Goal: Complete application form

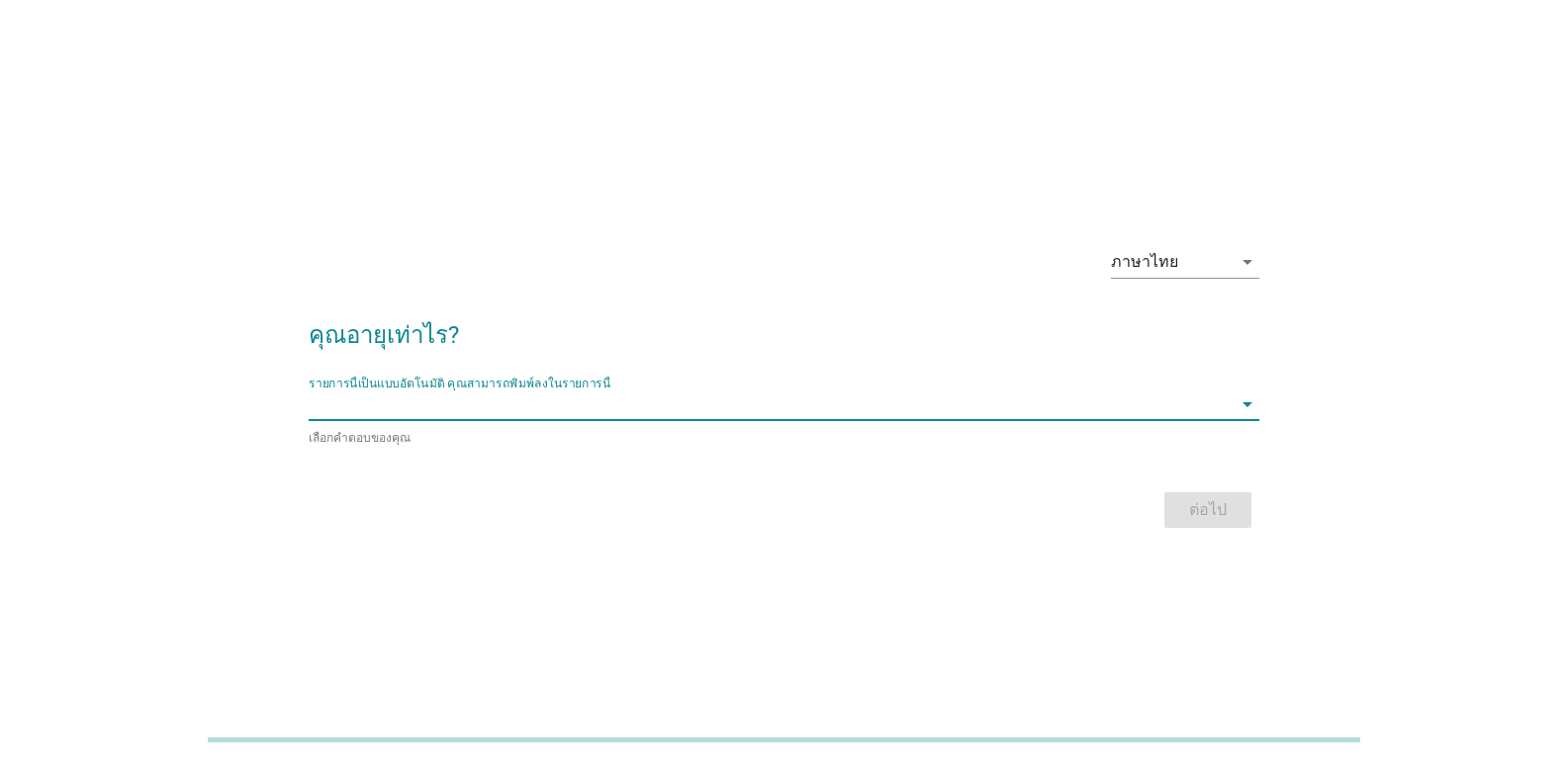
click at [488, 409] on input "รายการนี้เป็นแบบอัตโนมัติ คุณสามารถพิมพ์ลงในรายการนี้" at bounding box center [770, 404] width 923 height 32
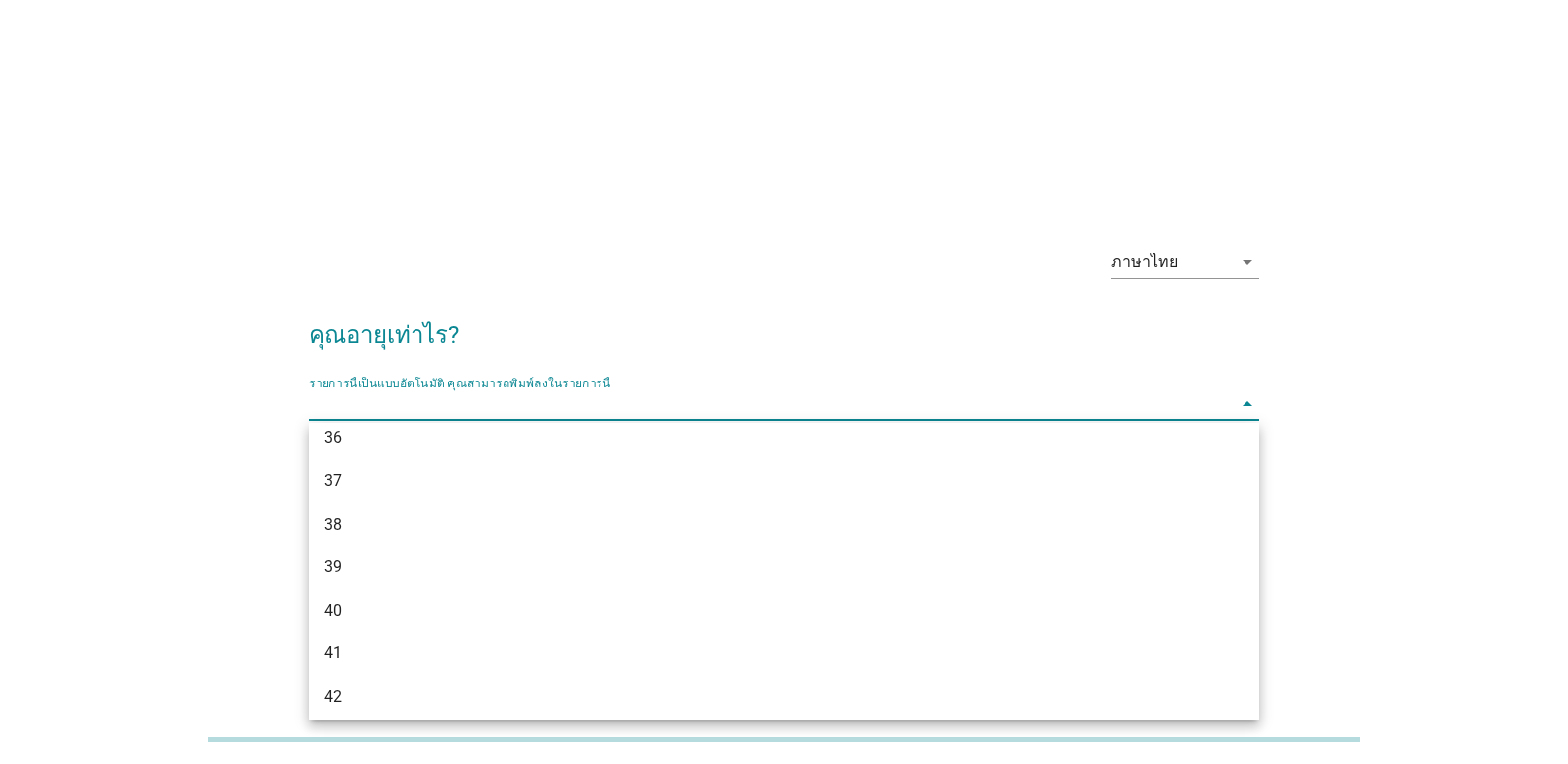
scroll to position [791, 0]
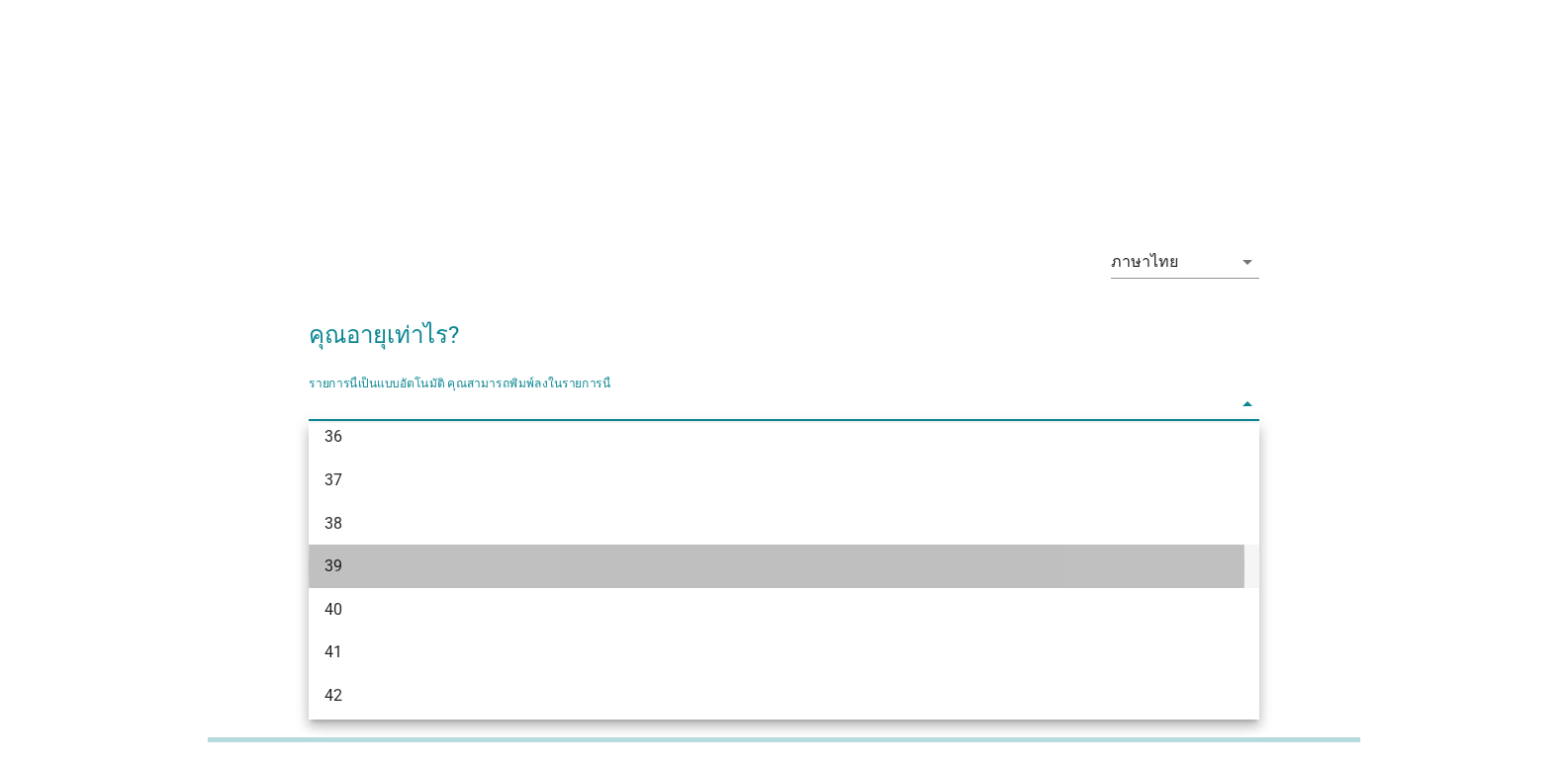
click at [380, 565] on div "39" at bounding box center [746, 566] width 843 height 24
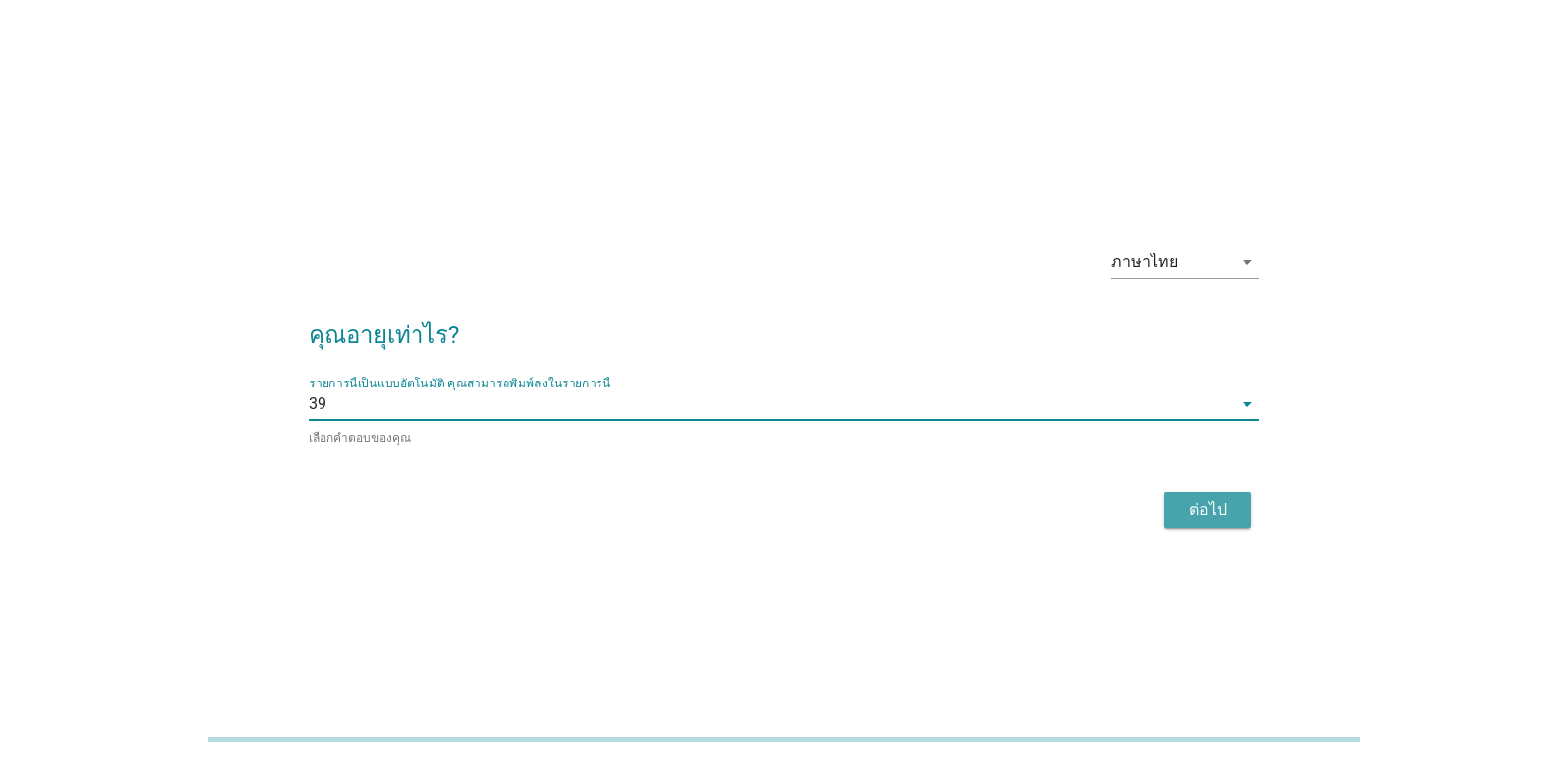
click at [1200, 502] on div "ต่อไป" at bounding box center [1208, 511] width 56 height 24
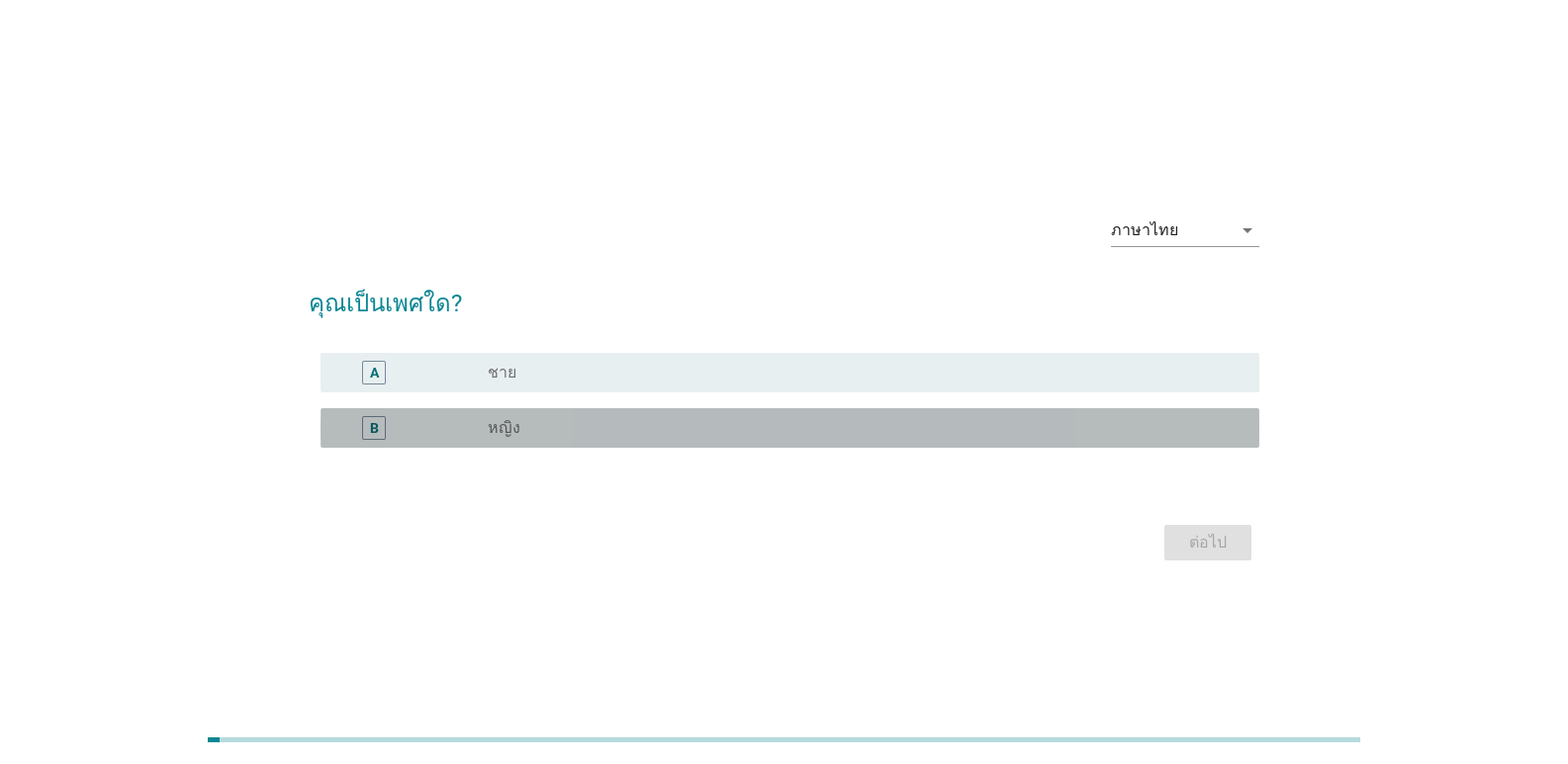
click at [371, 429] on div "B" at bounding box center [374, 427] width 9 height 21
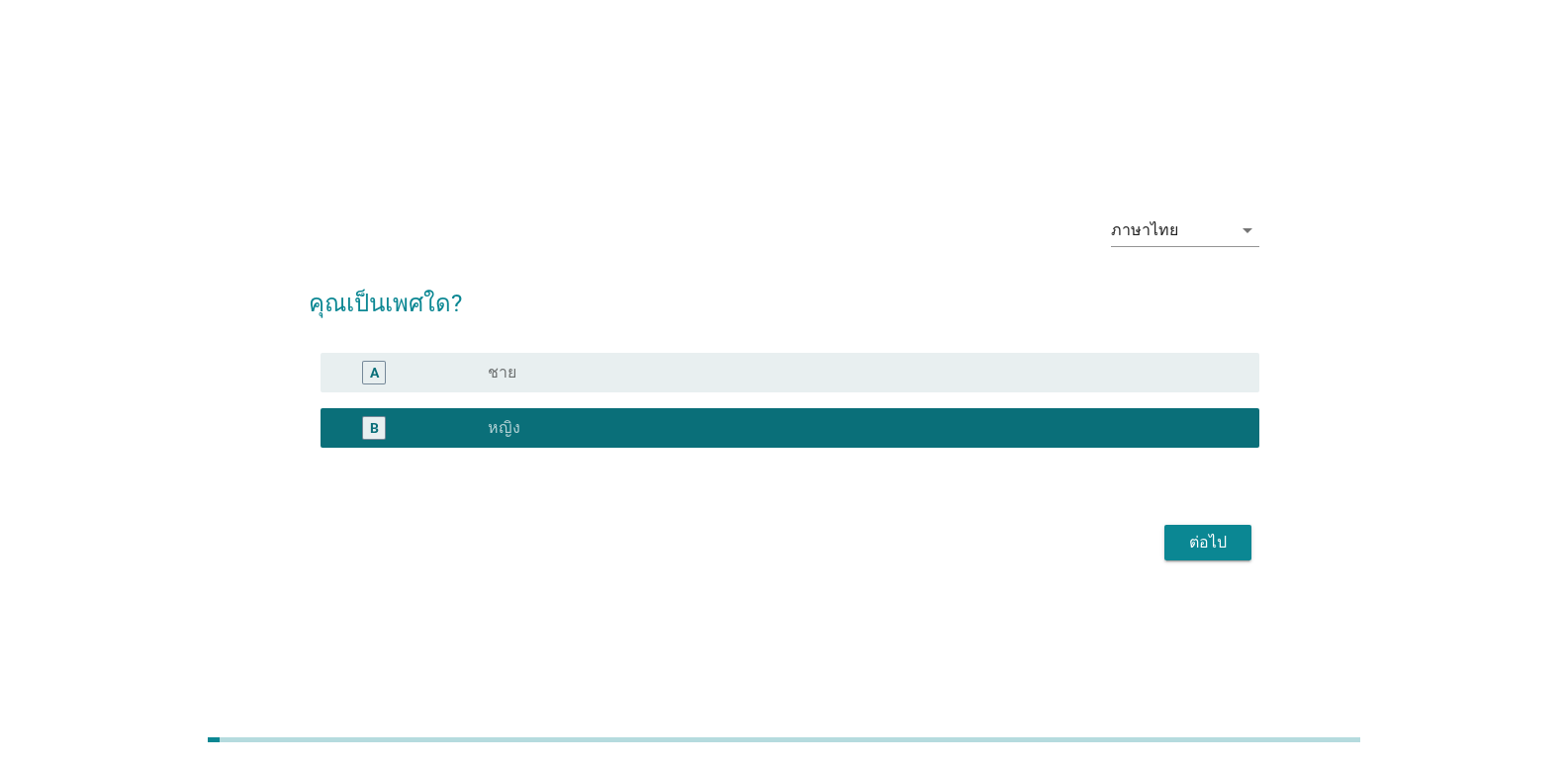
click at [1233, 543] on div "ต่อไป" at bounding box center [1208, 543] width 56 height 24
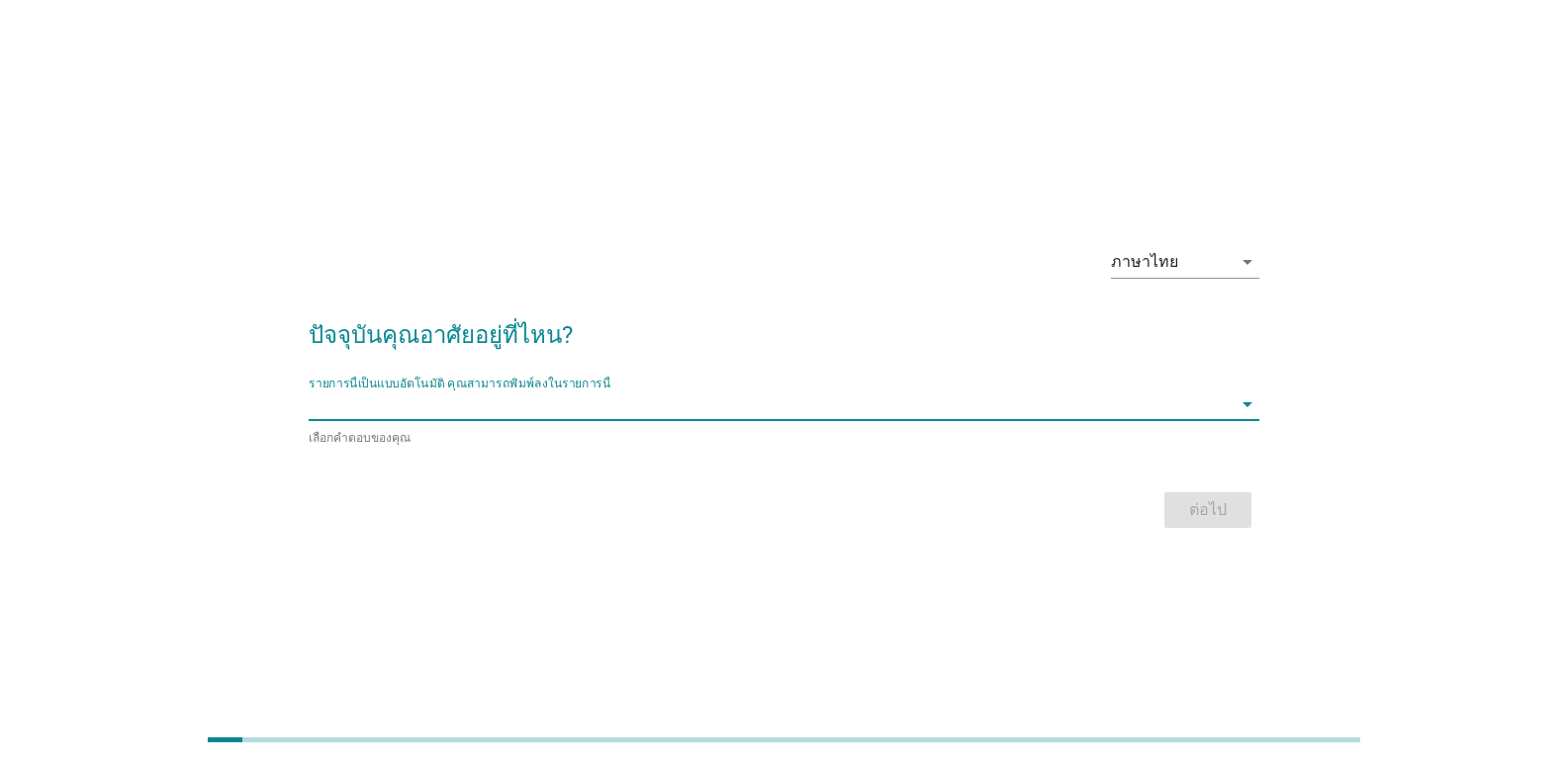
click at [382, 415] on input "รายการนี้เป็นแบบอัตโนมัติ คุณสามารถพิมพ์ลงในรายการนี้" at bounding box center [770, 404] width 923 height 32
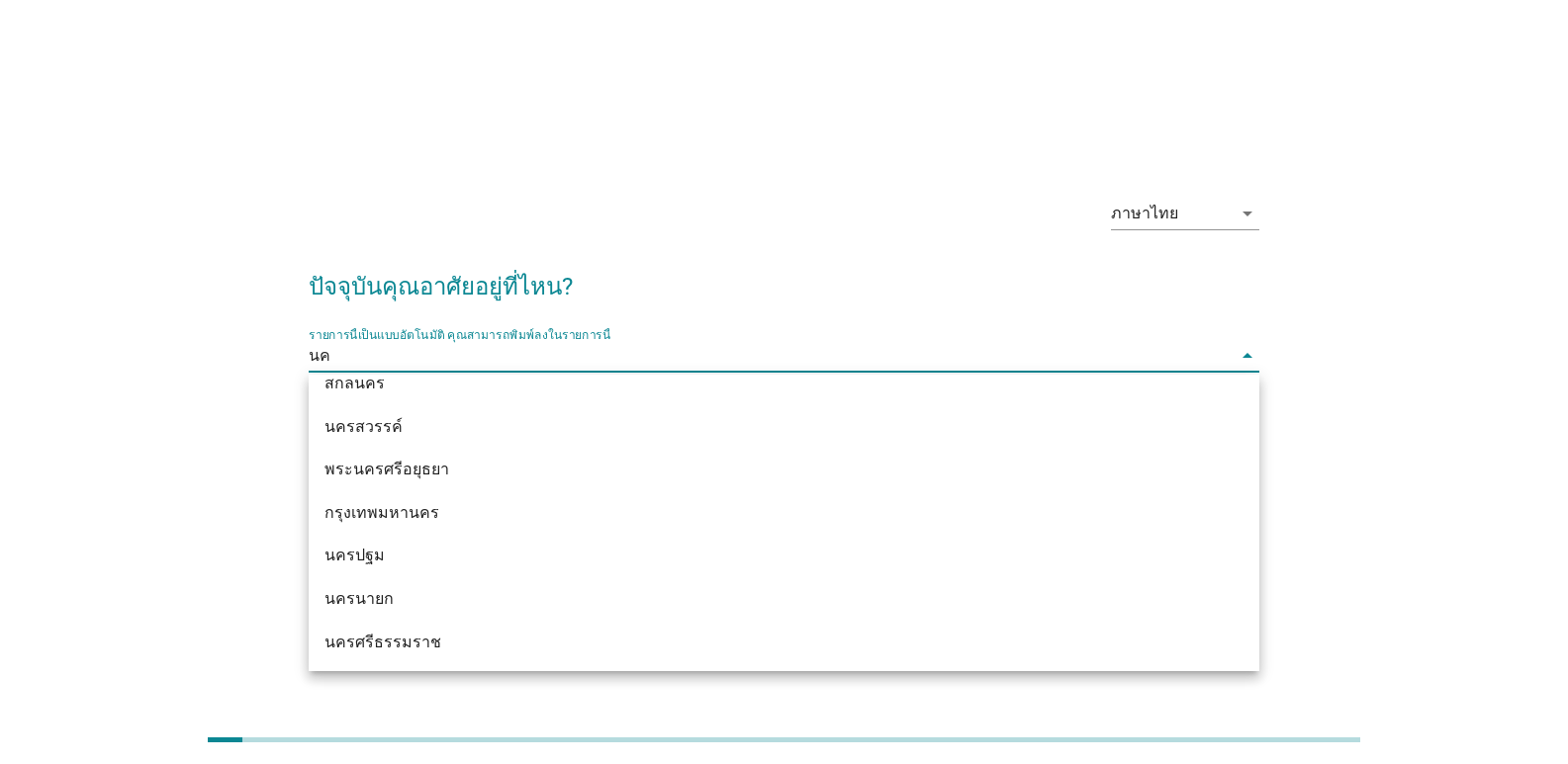
scroll to position [107, 0]
type input "[PERSON_NAME]ศ"
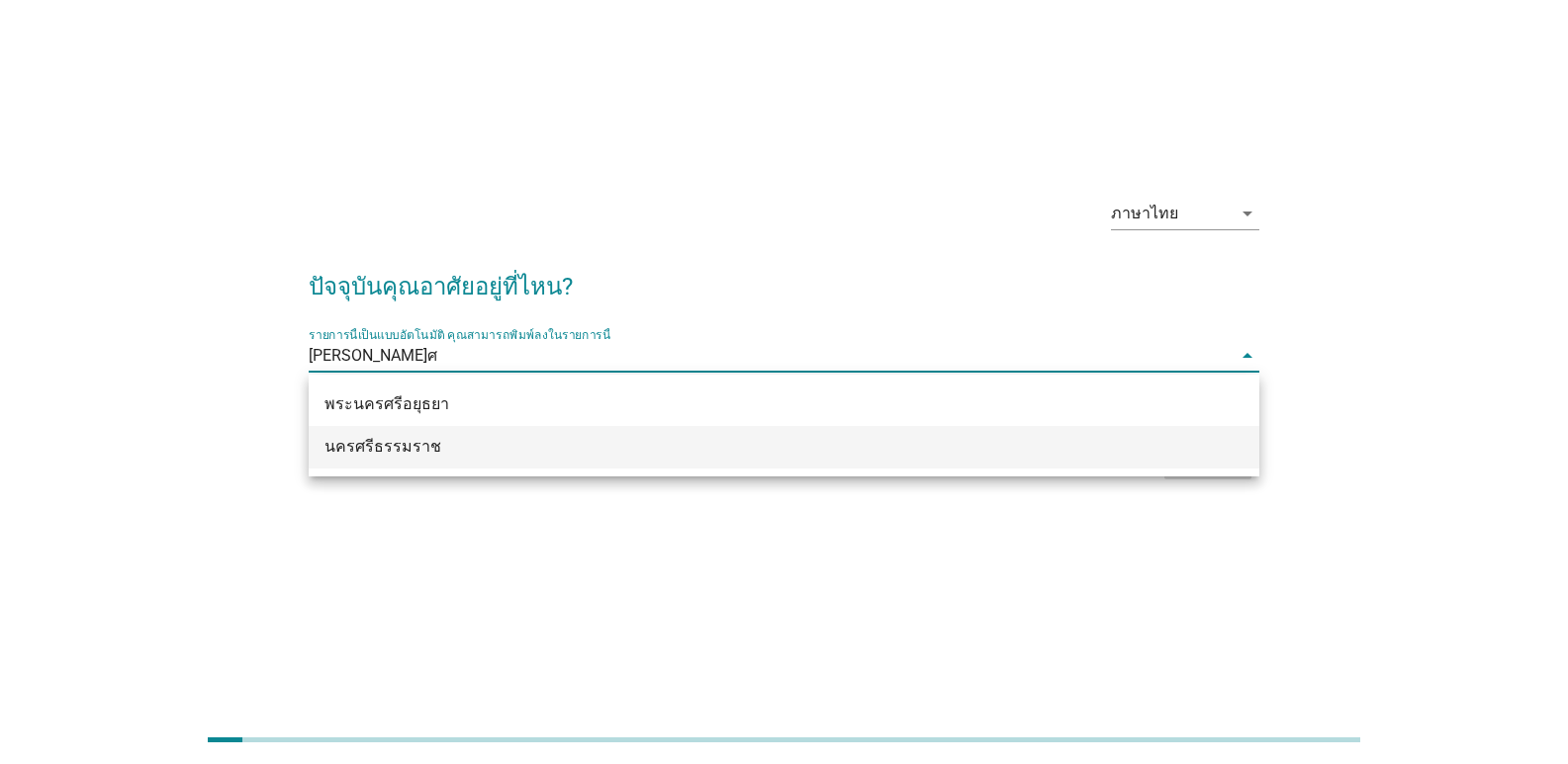
click at [382, 445] on div "นครศรีธรรมราช" at bounding box center [746, 447] width 843 height 24
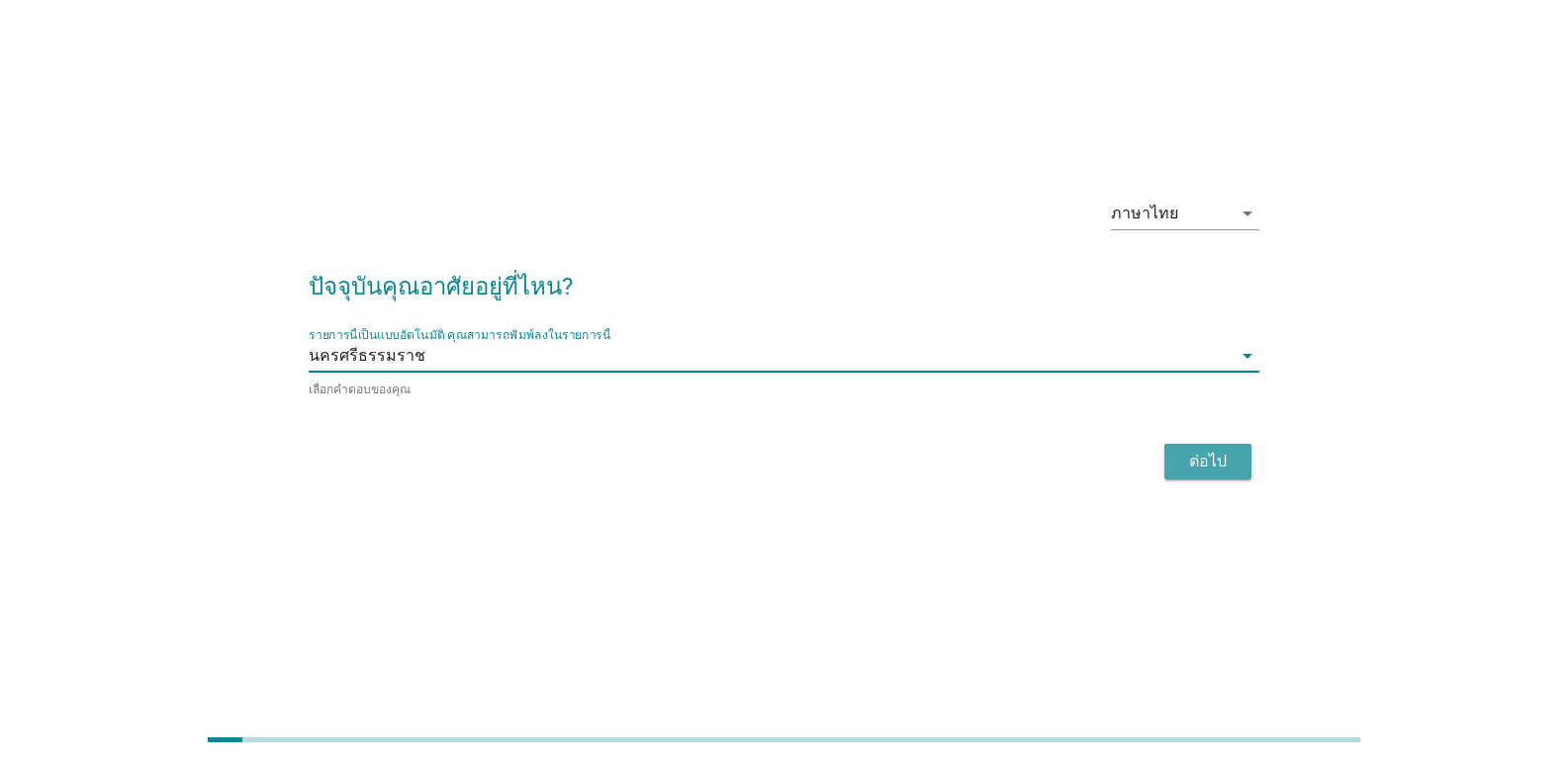
click at [1215, 457] on div "ต่อไป" at bounding box center [1208, 462] width 56 height 24
